Goal: Task Accomplishment & Management: Use online tool/utility

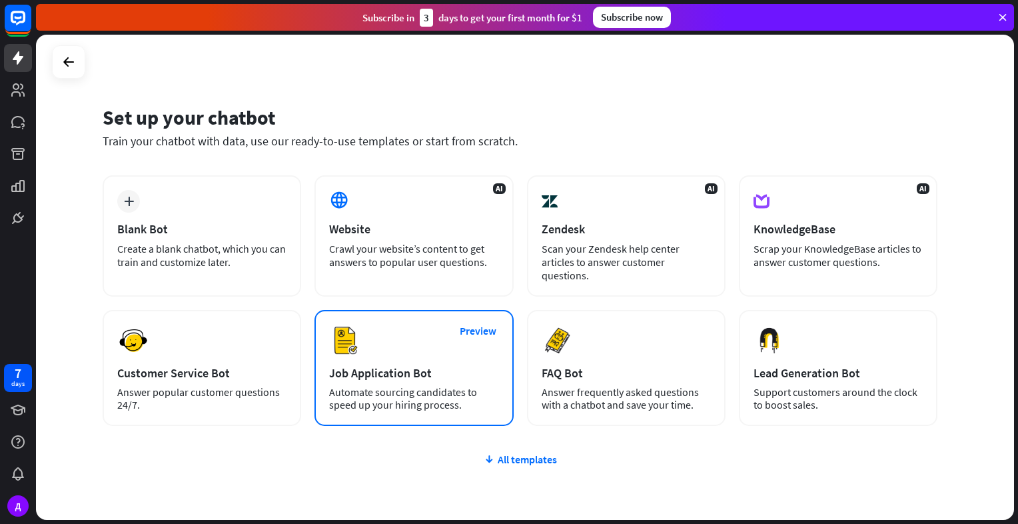
scroll to position [65, 0]
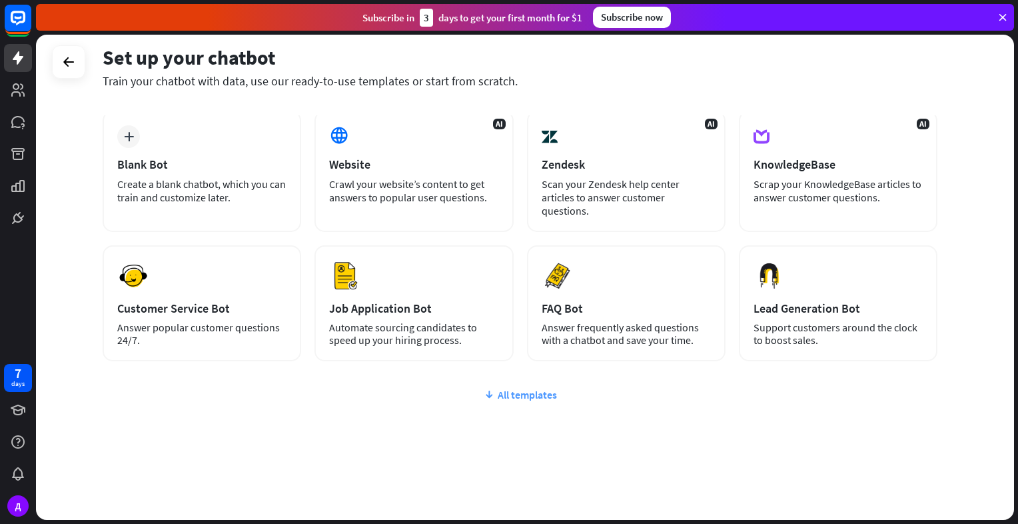
click at [518, 396] on div "All templates" at bounding box center [520, 394] width 835 height 13
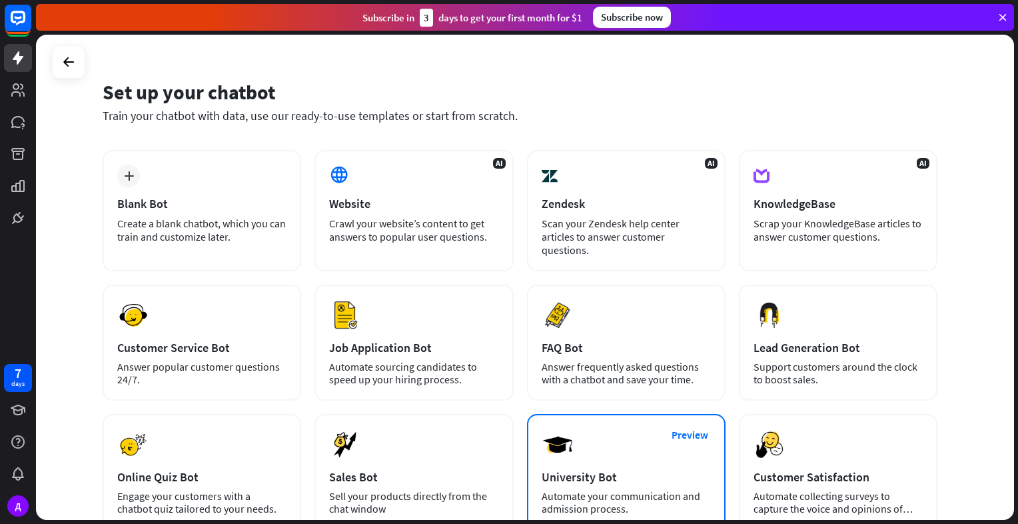
scroll to position [0, 0]
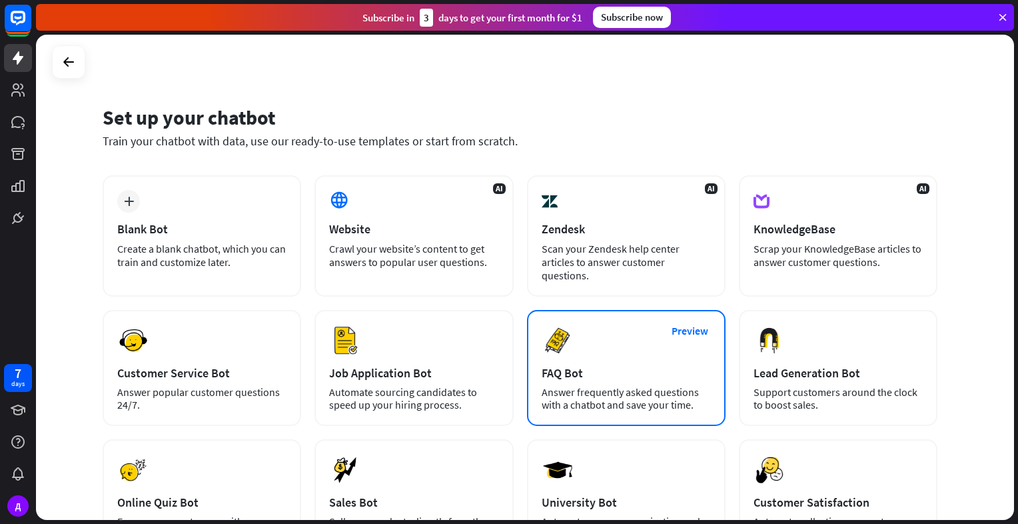
click at [610, 352] on div "Preview FAQ Bot [PERSON_NAME] frequently asked questions with a chatbot and sav…" at bounding box center [626, 368] width 199 height 116
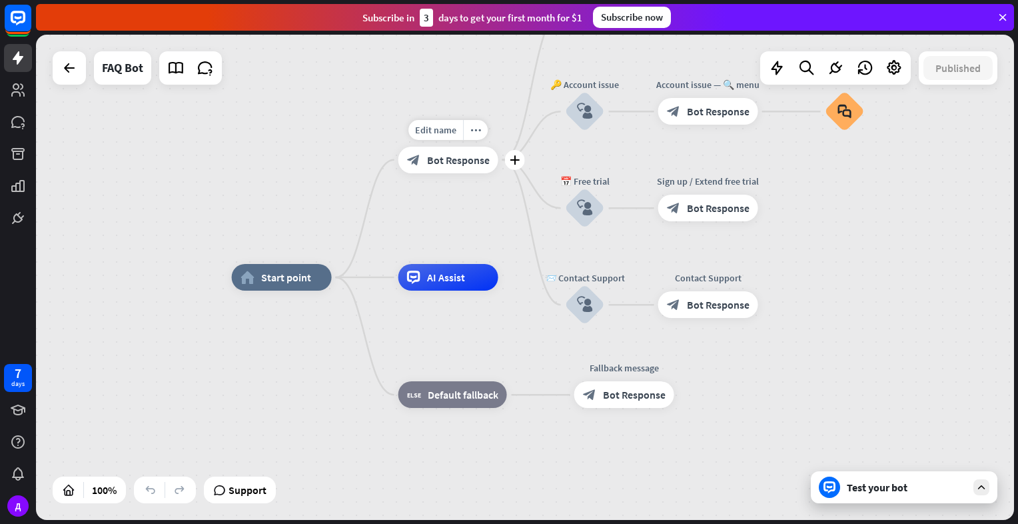
click at [452, 159] on span "Bot Response" at bounding box center [458, 159] width 63 height 13
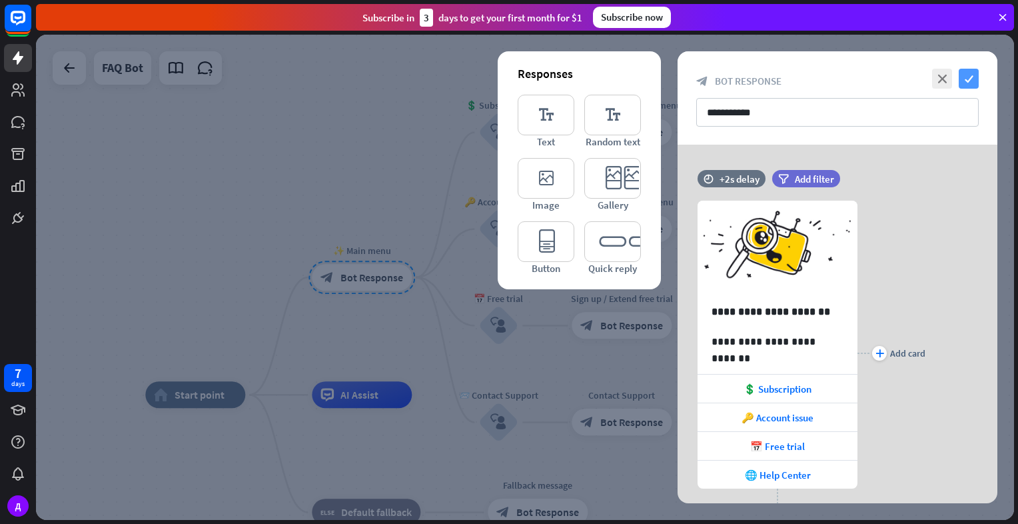
click at [959, 79] on icon "check" at bounding box center [969, 79] width 20 height 20
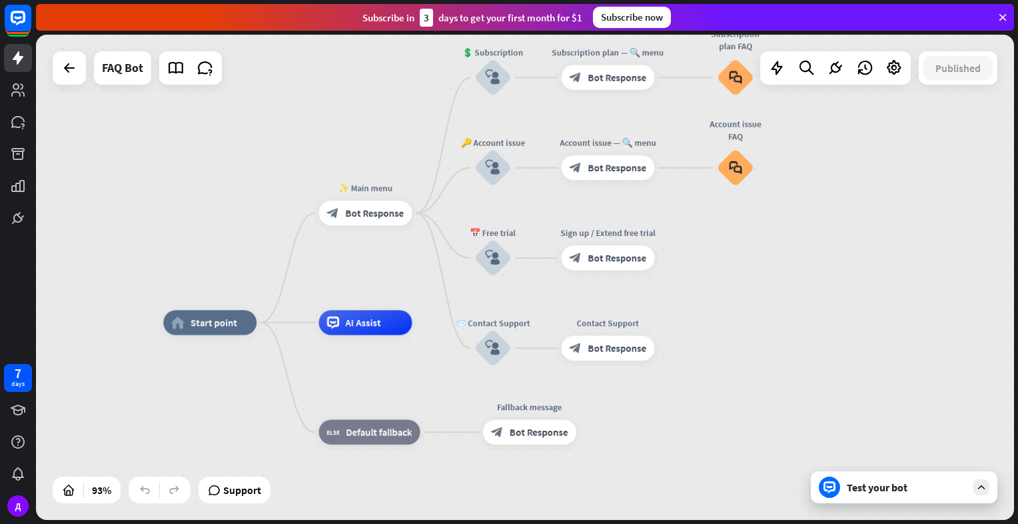
drag, startPoint x: 697, startPoint y: 223, endPoint x: 703, endPoint y: 229, distance: 9.0
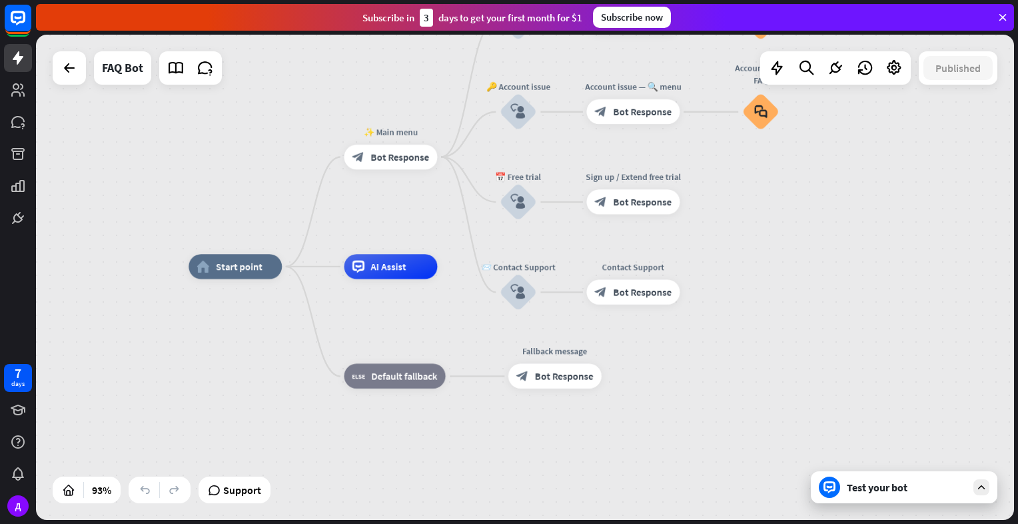
drag, startPoint x: 703, startPoint y: 229, endPoint x: 729, endPoint y: 173, distance: 61.4
click at [729, 173] on div "home_2 Start point ✨ Main menu block_bot_response Bot Response 💲 Subscription b…" at bounding box center [525, 277] width 978 height 485
click at [376, 275] on div "AI Assist" at bounding box center [390, 266] width 93 height 25
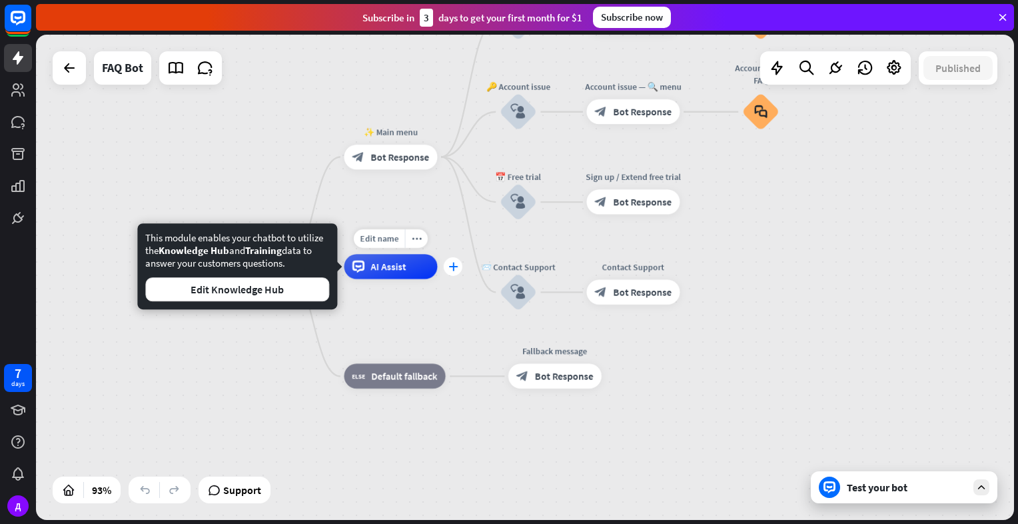
click at [453, 263] on icon "plus" at bounding box center [452, 266] width 9 height 9
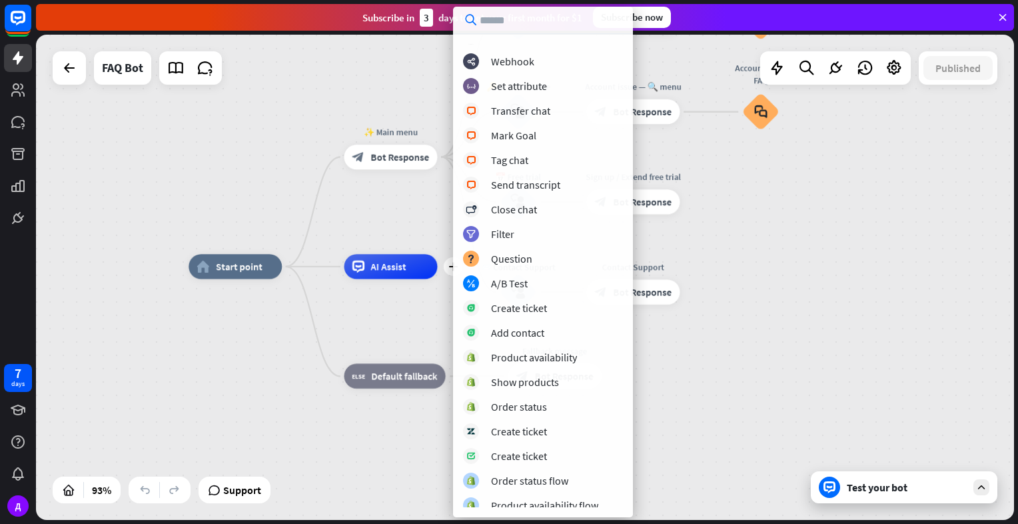
scroll to position [194, 0]
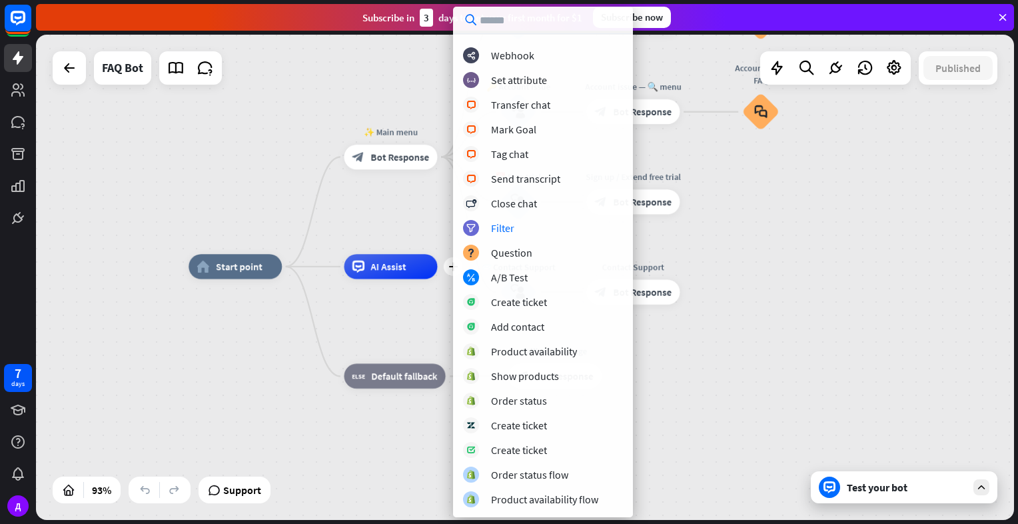
click at [769, 267] on div "home_2 Start point ✨ Main menu block_bot_response Bot Response 💲 Subscription b…" at bounding box center [645, 492] width 913 height 452
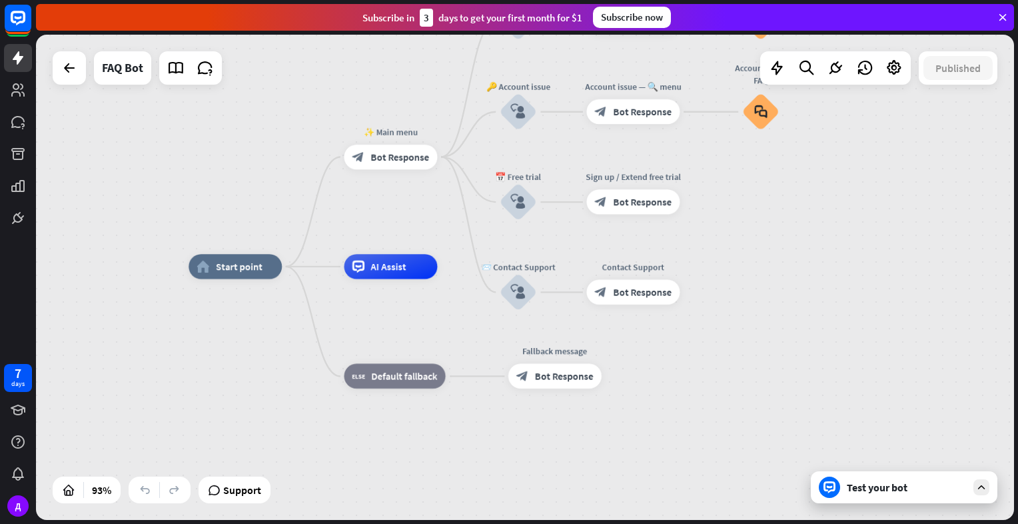
click at [769, 267] on div "home_2 Start point ✨ Main menu block_bot_response Bot Response 💲 Subscription b…" at bounding box center [645, 492] width 913 height 452
click at [403, 157] on span "Bot Response" at bounding box center [400, 157] width 59 height 13
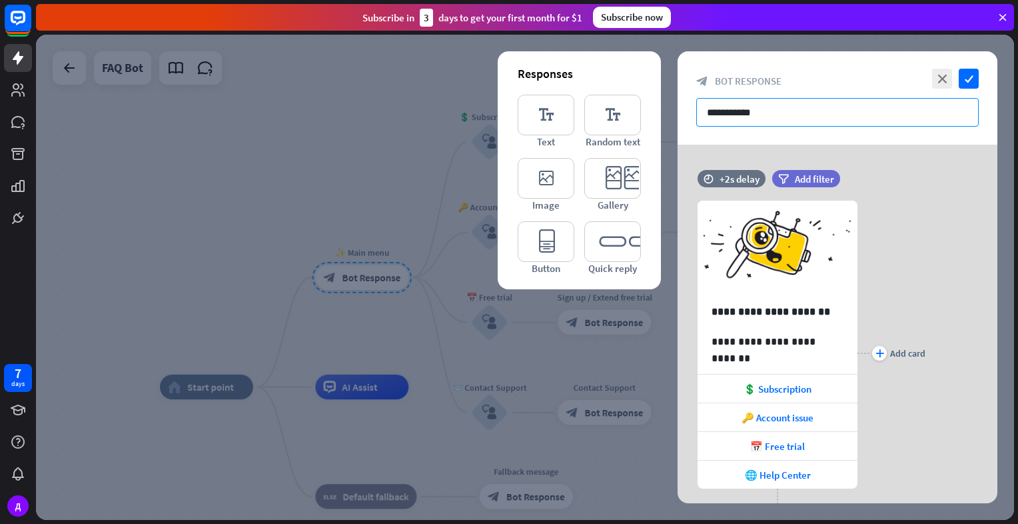
click at [779, 111] on input "**********" at bounding box center [837, 112] width 282 height 29
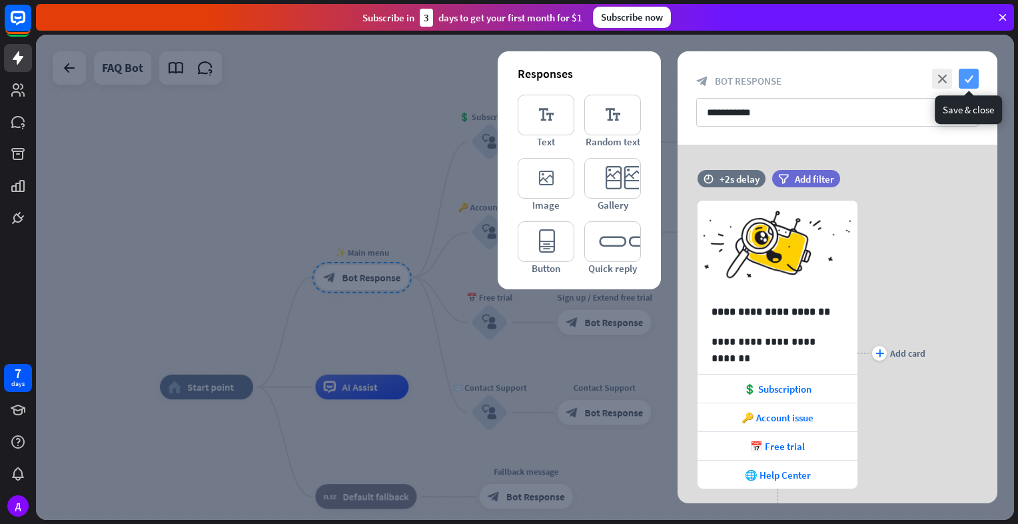
click at [973, 79] on icon "check" at bounding box center [969, 79] width 20 height 20
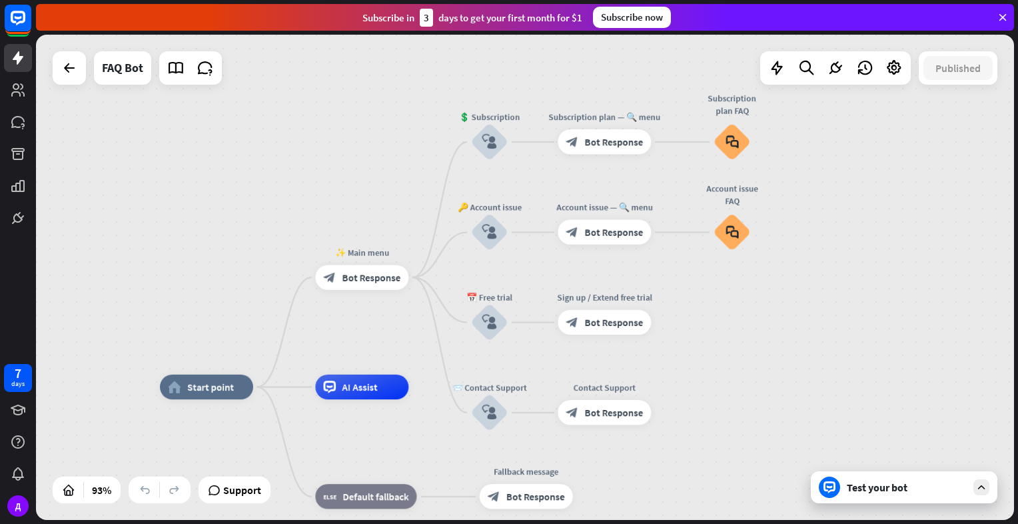
click at [945, 492] on div "Test your bot" at bounding box center [907, 486] width 120 height 13
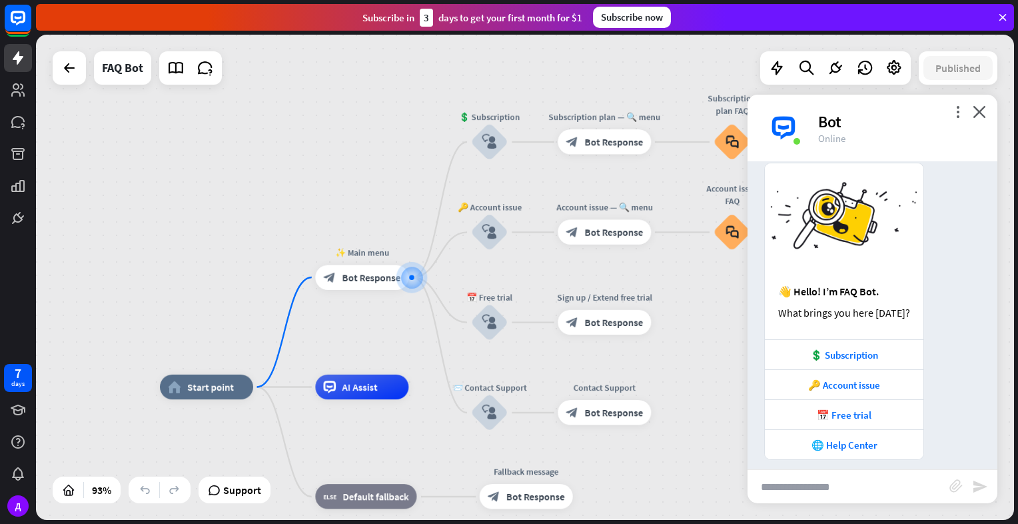
scroll to position [48, 0]
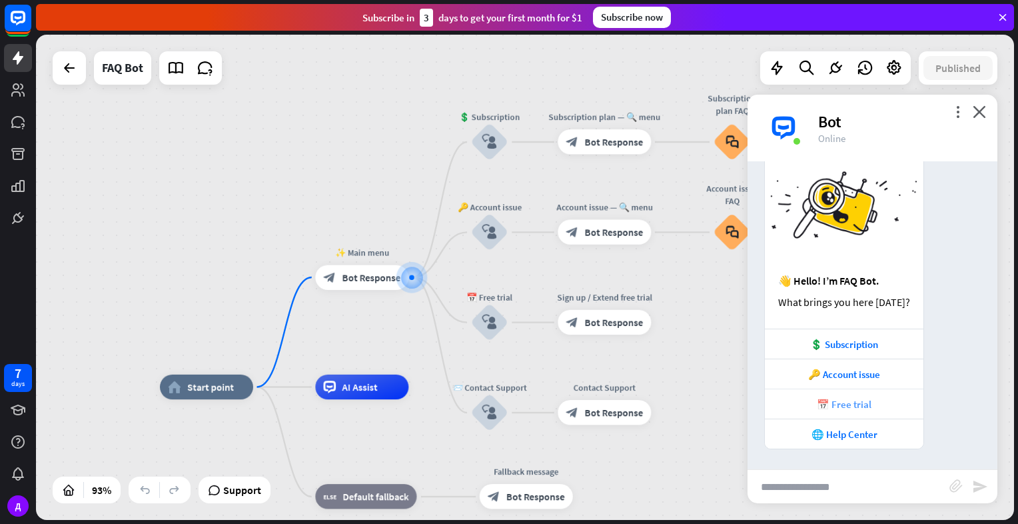
click at [863, 401] on div "📅 Free trial" at bounding box center [843, 404] width 145 height 13
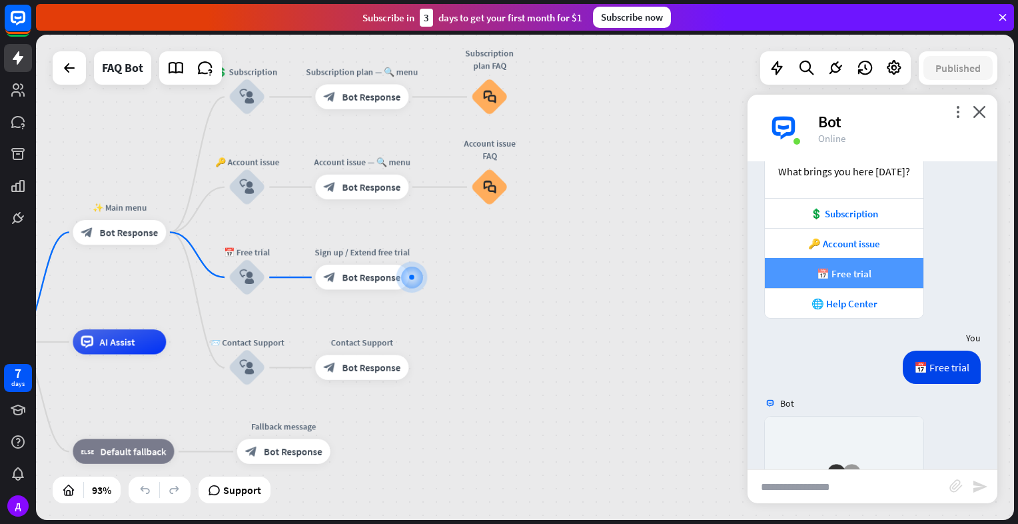
scroll to position [438, 0]
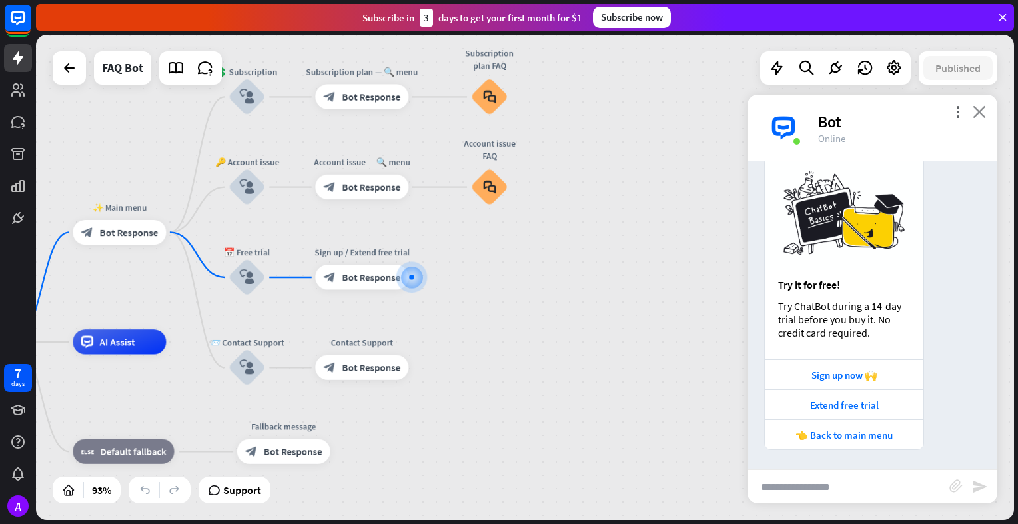
click at [981, 117] on icon "close" at bounding box center [979, 111] width 13 height 13
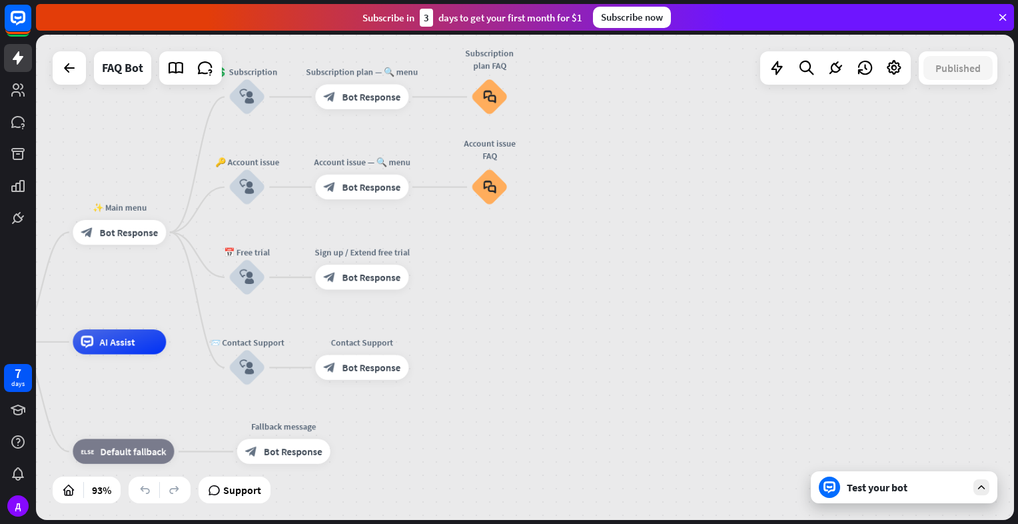
drag, startPoint x: 542, startPoint y: 312, endPoint x: 664, endPoint y: 346, distance: 125.9
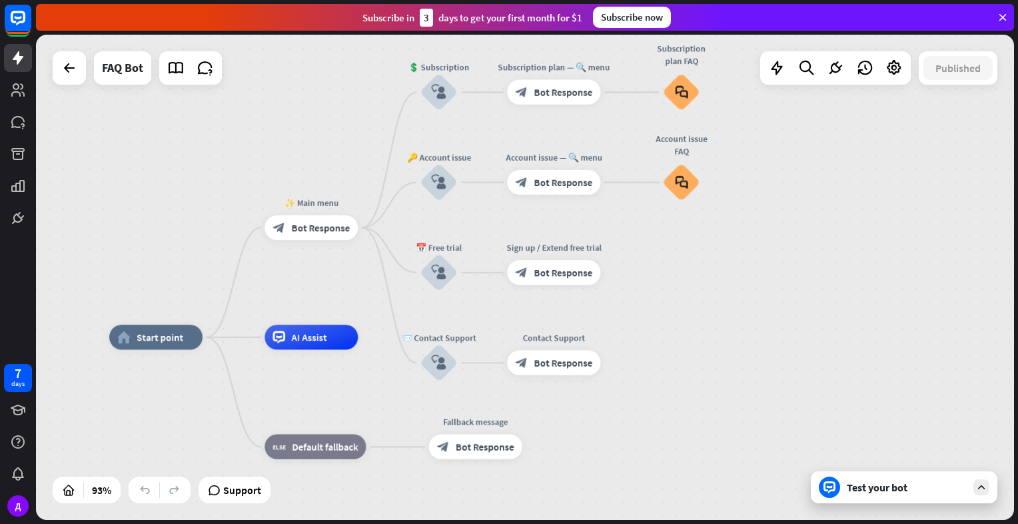
drag, startPoint x: 578, startPoint y: 286, endPoint x: 770, endPoint y: 282, distance: 191.9
click at [770, 282] on div "home_2 Start point ✨ Main menu block_bot_response Bot Response 💲 Subscription b…" at bounding box center [525, 277] width 978 height 485
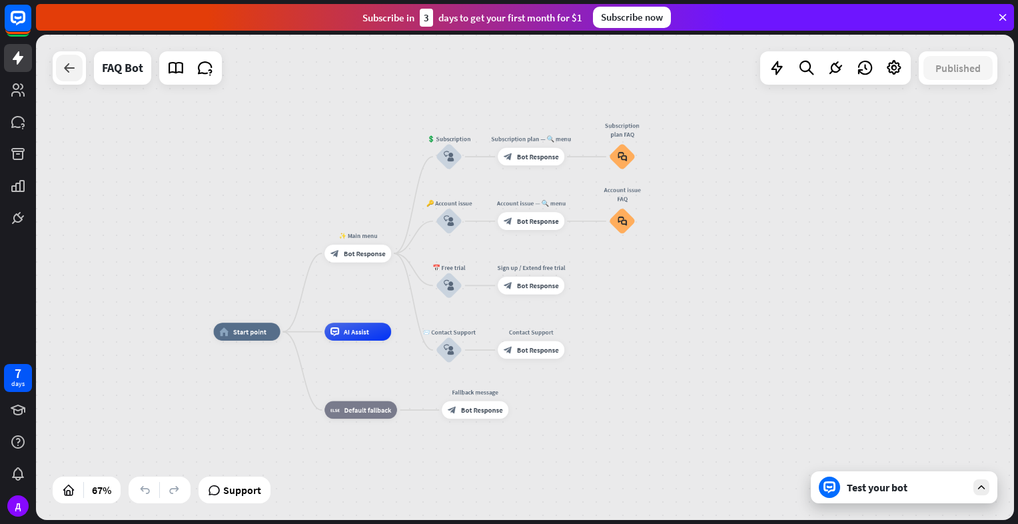
click at [63, 76] on div at bounding box center [69, 68] width 27 height 27
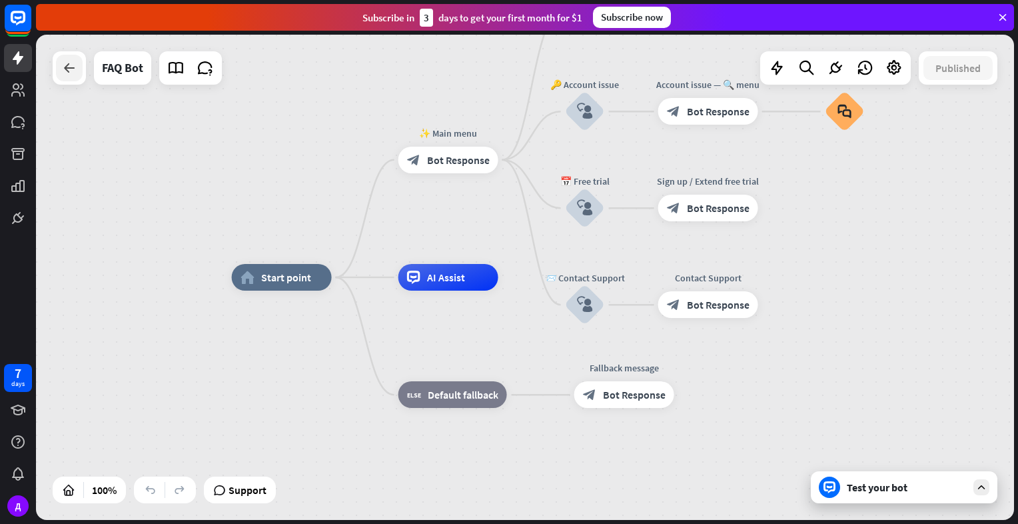
click at [67, 71] on icon at bounding box center [69, 68] width 16 height 16
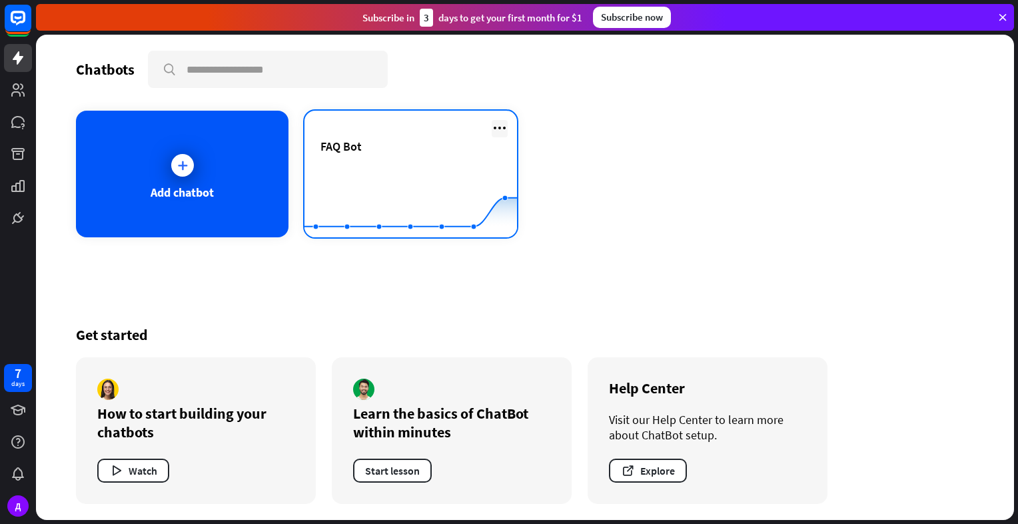
click at [502, 124] on icon at bounding box center [500, 128] width 16 height 16
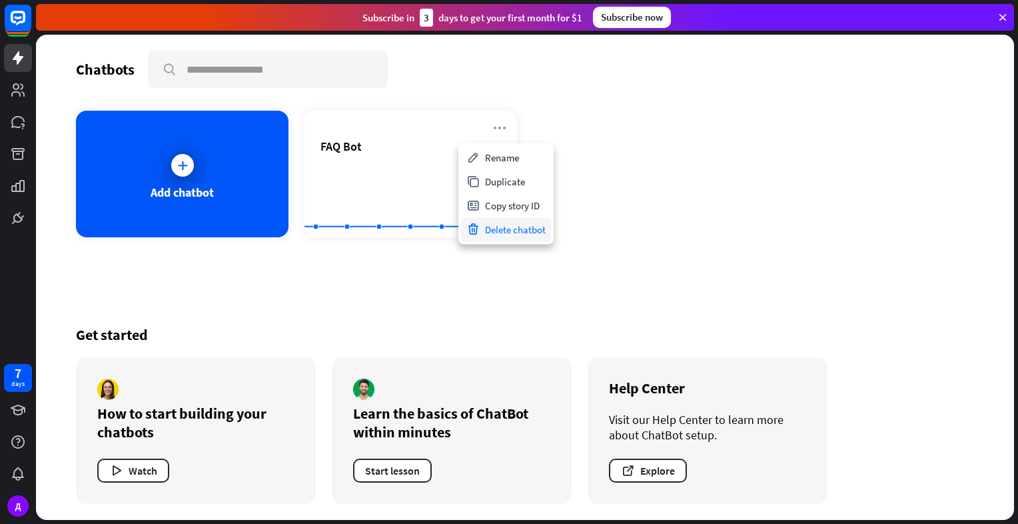
click at [508, 238] on div "Delete chatbot" at bounding box center [506, 229] width 90 height 24
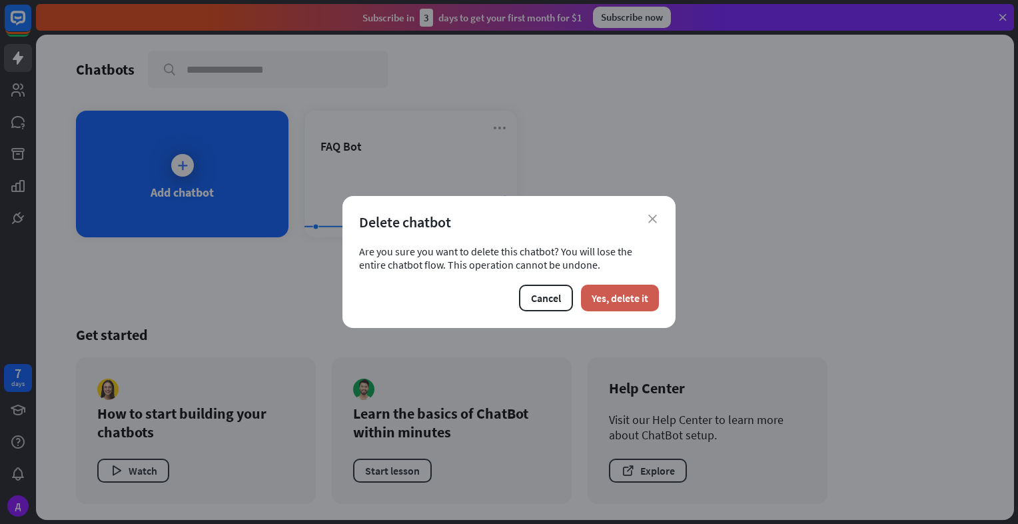
click at [620, 302] on button "Yes, delete it" at bounding box center [620, 297] width 78 height 27
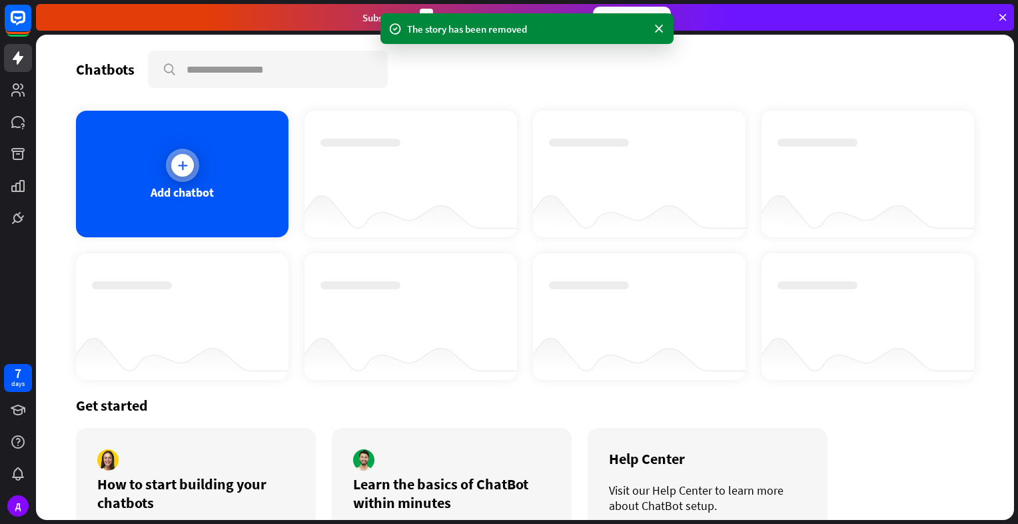
click at [166, 164] on div at bounding box center [182, 165] width 33 height 33
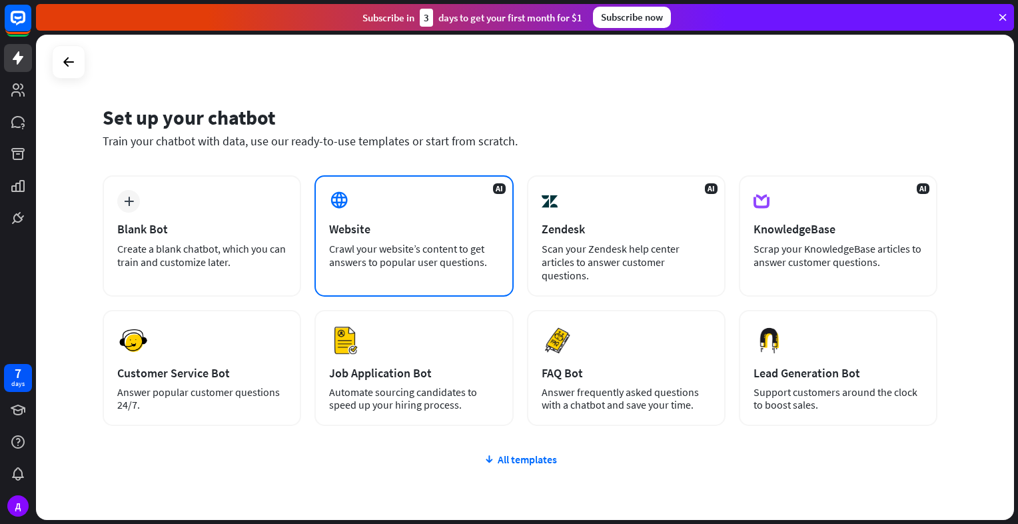
scroll to position [65, 0]
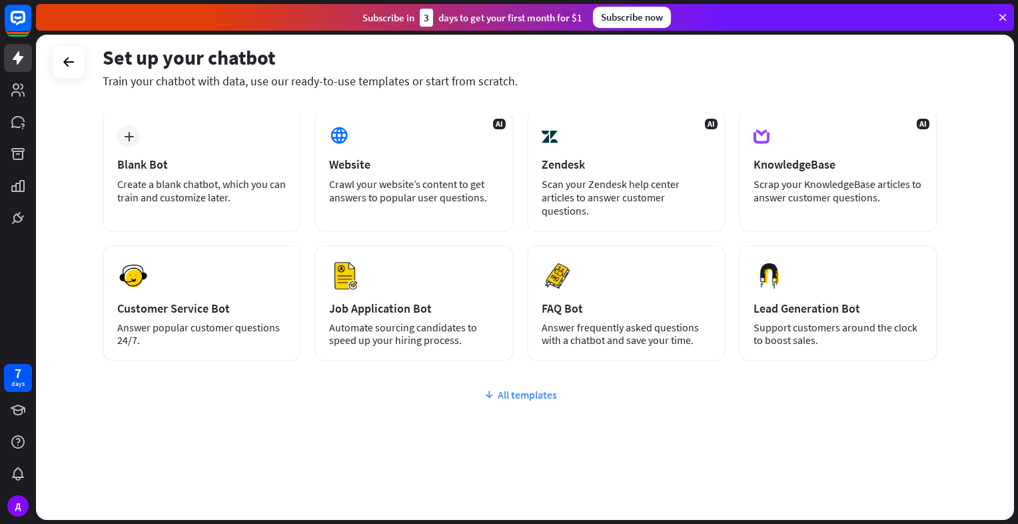
click at [513, 390] on div "All templates" at bounding box center [520, 394] width 835 height 13
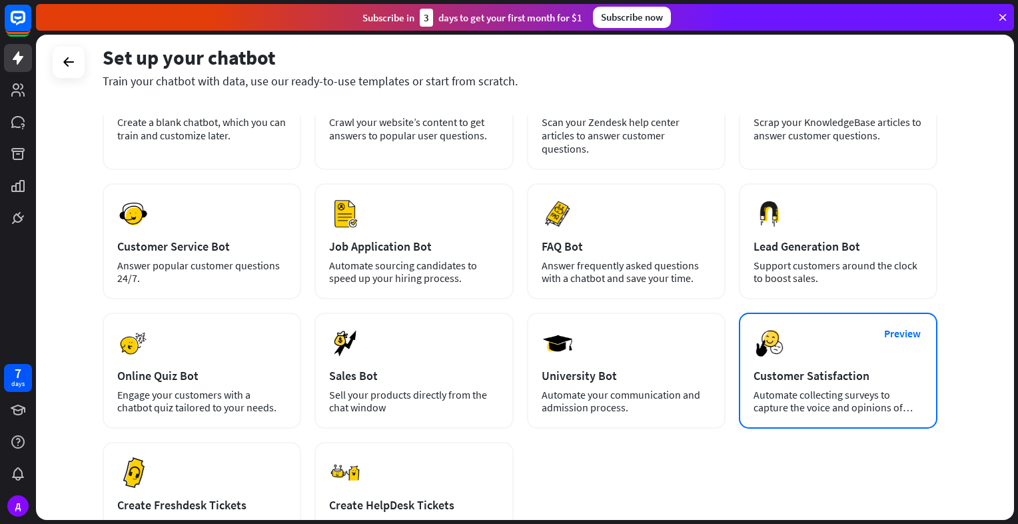
scroll to position [0, 0]
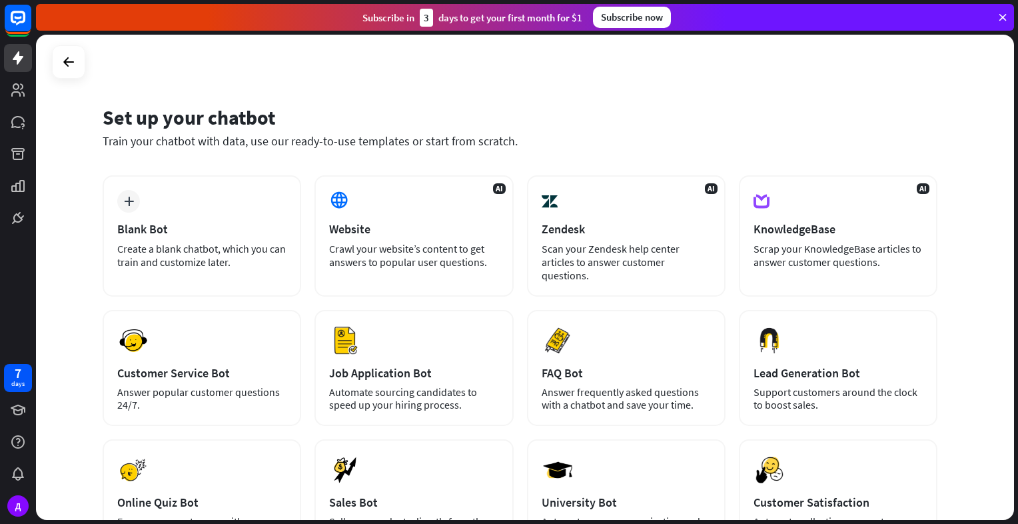
drag, startPoint x: 819, startPoint y: 5, endPoint x: 608, endPoint y: 97, distance: 230.1
click at [608, 97] on div "Set up your chatbot Train your chatbot with data, use our ready-to-use template…" at bounding box center [520, 135] width 835 height 81
